Goal: Check status

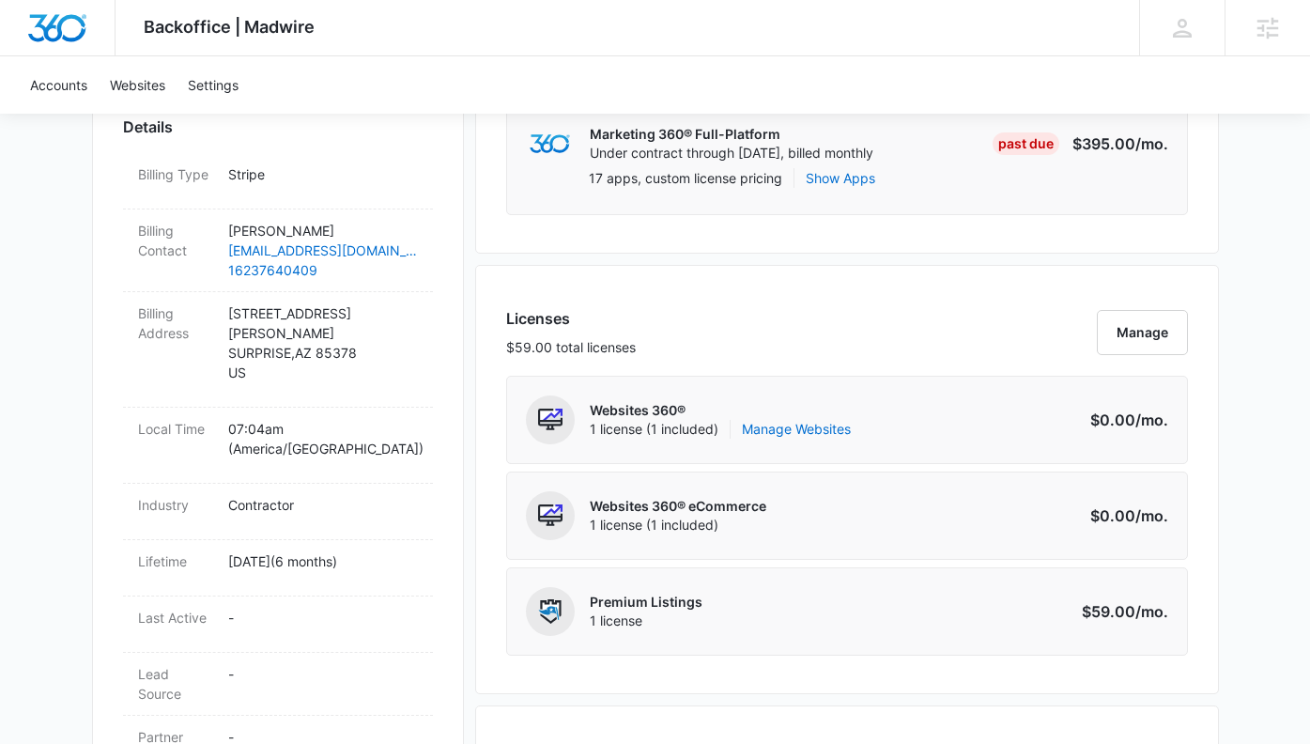
scroll to position [479, 0]
